Goal: Navigation & Orientation: Find specific page/section

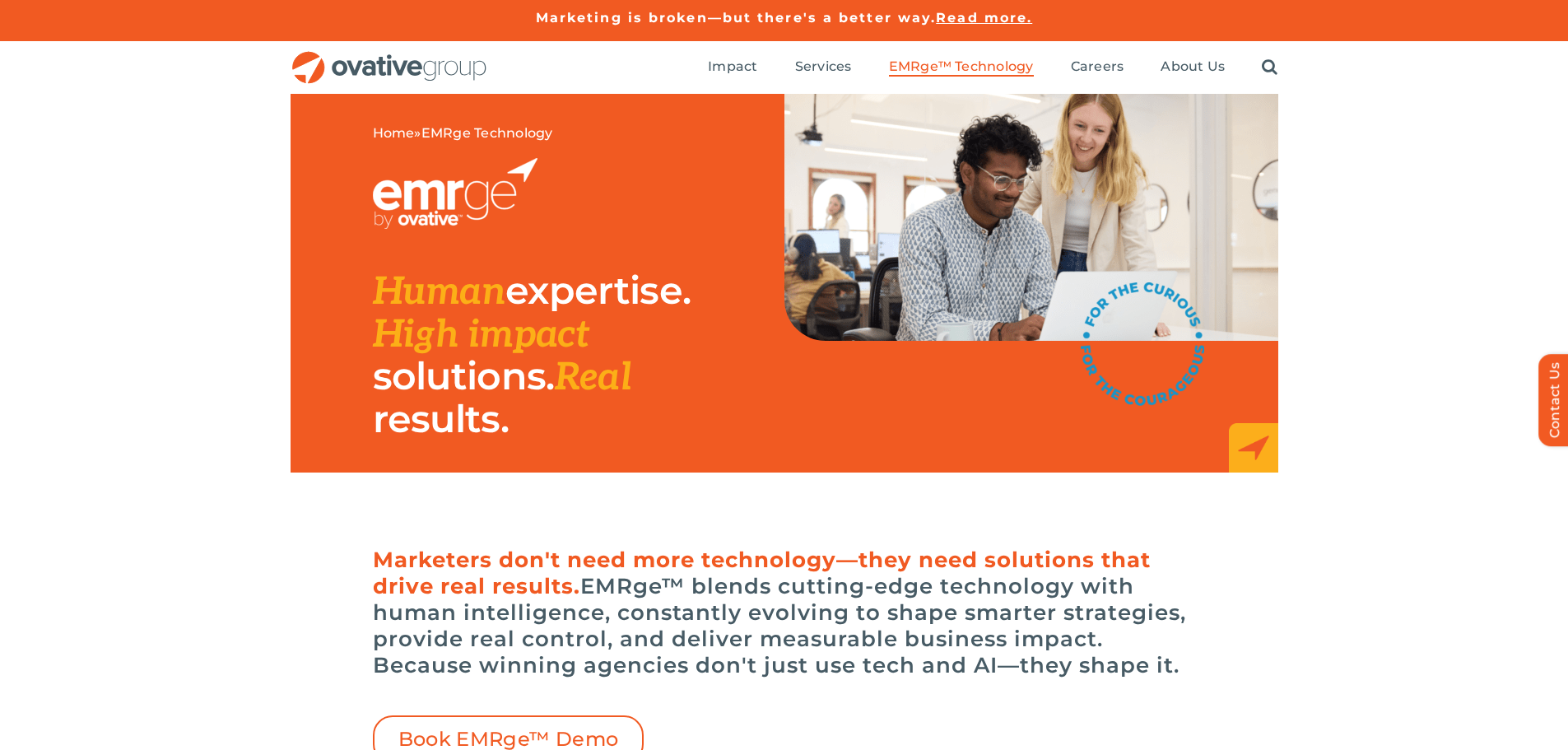
click at [458, 66] on img "OG_Full_horizontal_RGB" at bounding box center [389, 68] width 197 height 34
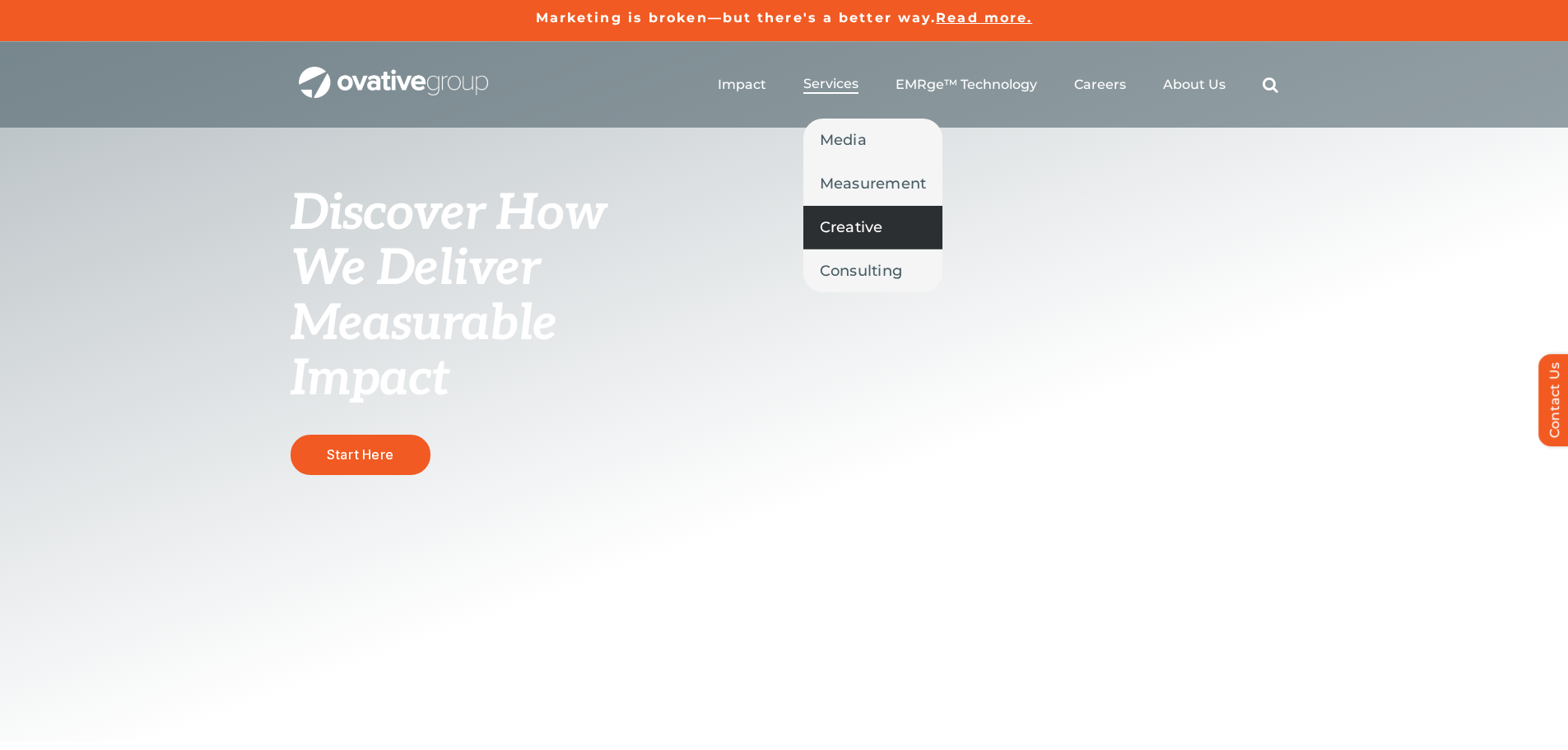
click at [845, 224] on span "Creative" at bounding box center [851, 227] width 63 height 23
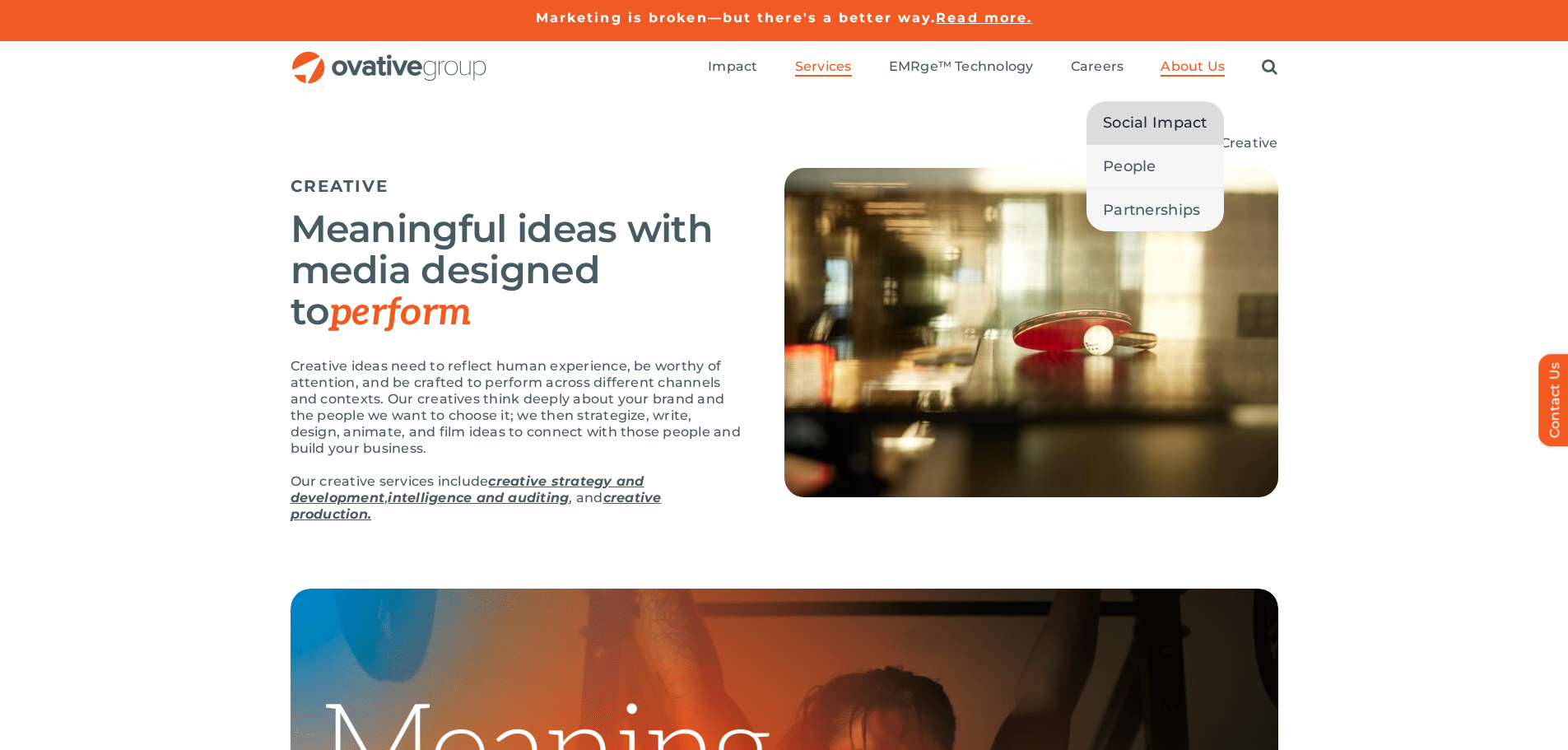
click at [1192, 119] on span "Social Impact" at bounding box center [1155, 123] width 104 height 23
